Goal: Task Accomplishment & Management: Manage account settings

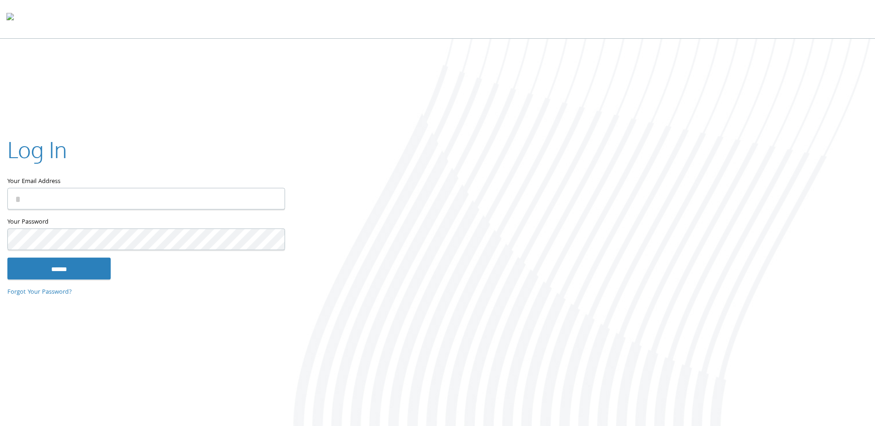
click at [133, 201] on input "Your Email Address" at bounding box center [146, 199] width 278 height 22
type input "**********"
click at [72, 271] on input "******" at bounding box center [58, 269] width 103 height 22
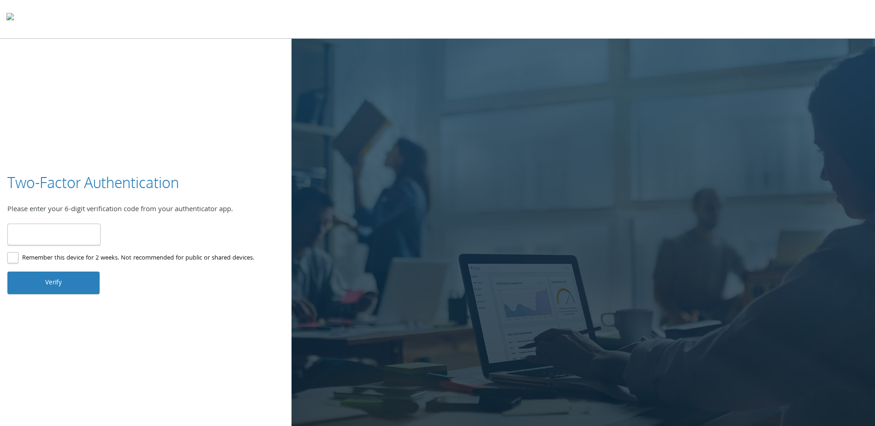
type input "******"
